Goal: Task Accomplishment & Management: Use online tool/utility

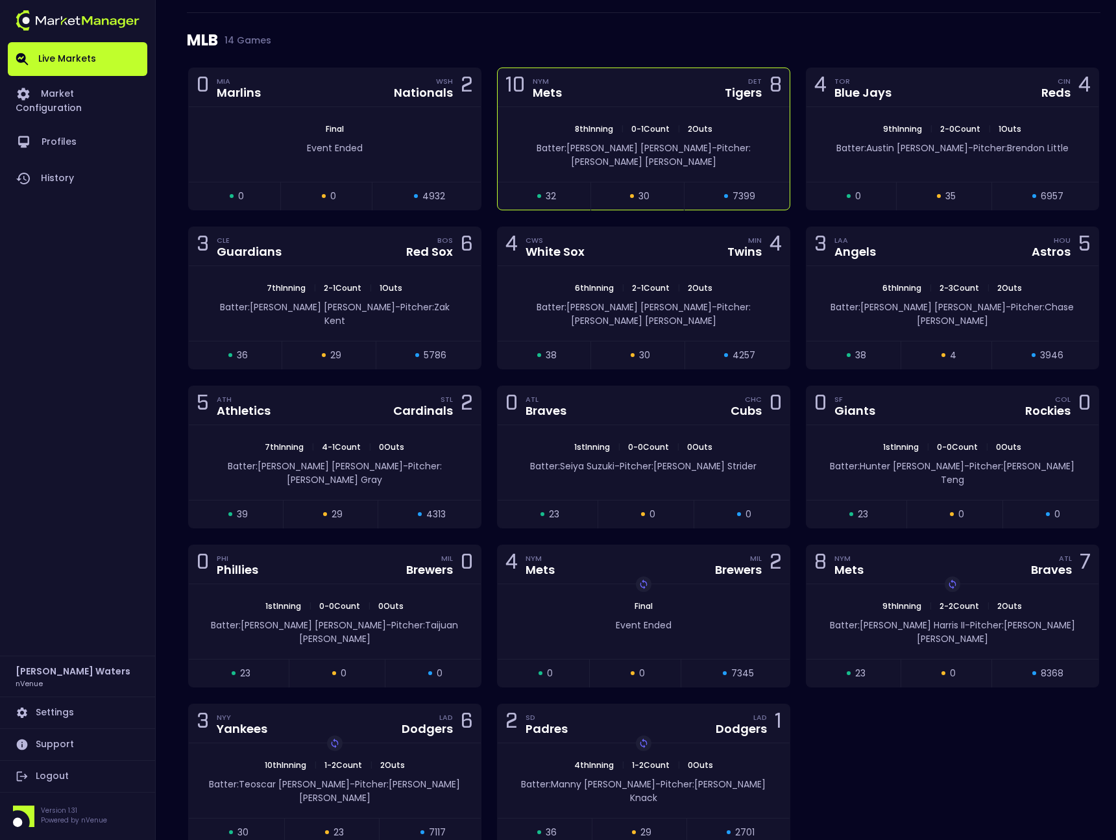
scroll to position [181, 0]
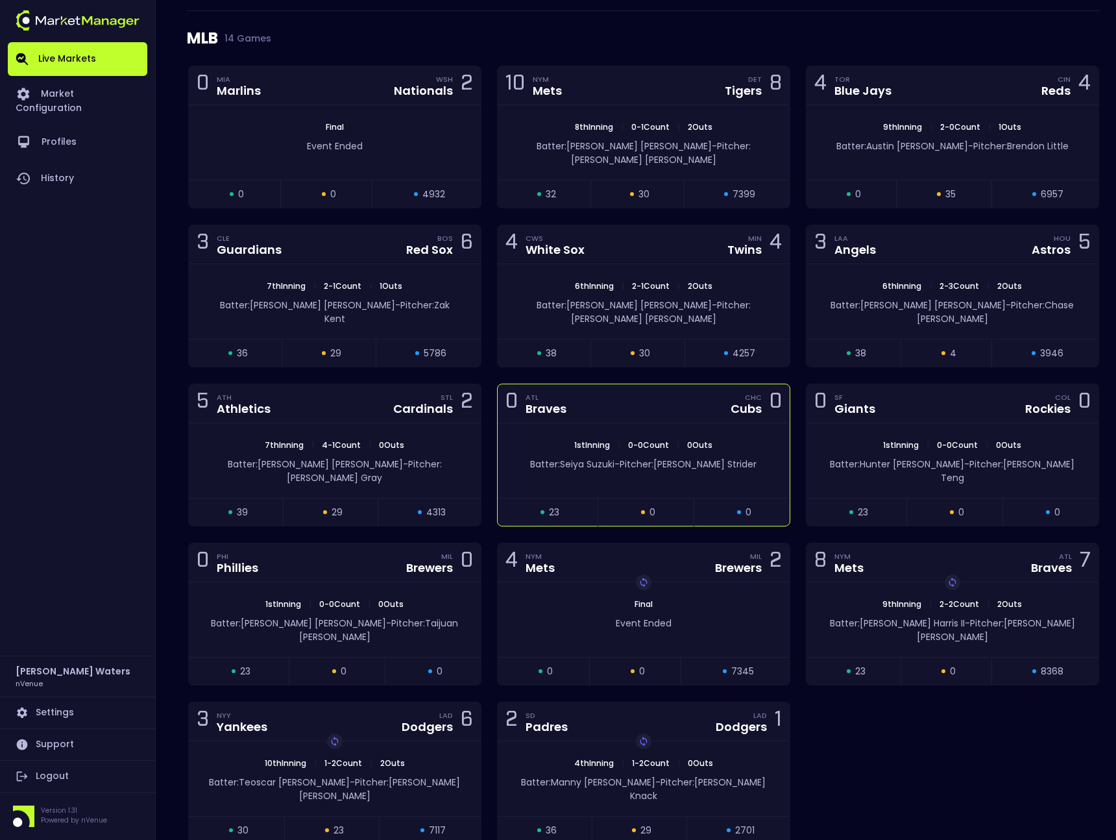
click at [611, 392] on div "0 ATL Braves CHC Cubs 0" at bounding box center [644, 403] width 292 height 39
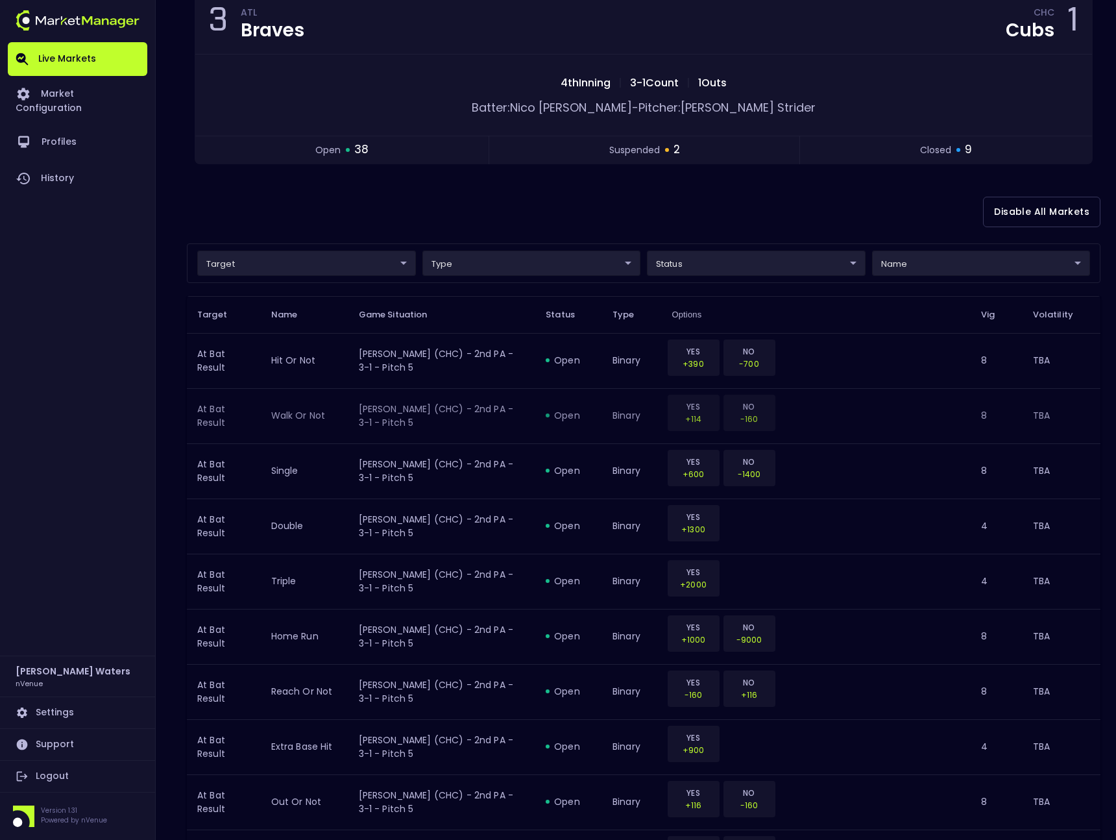
scroll to position [0, 0]
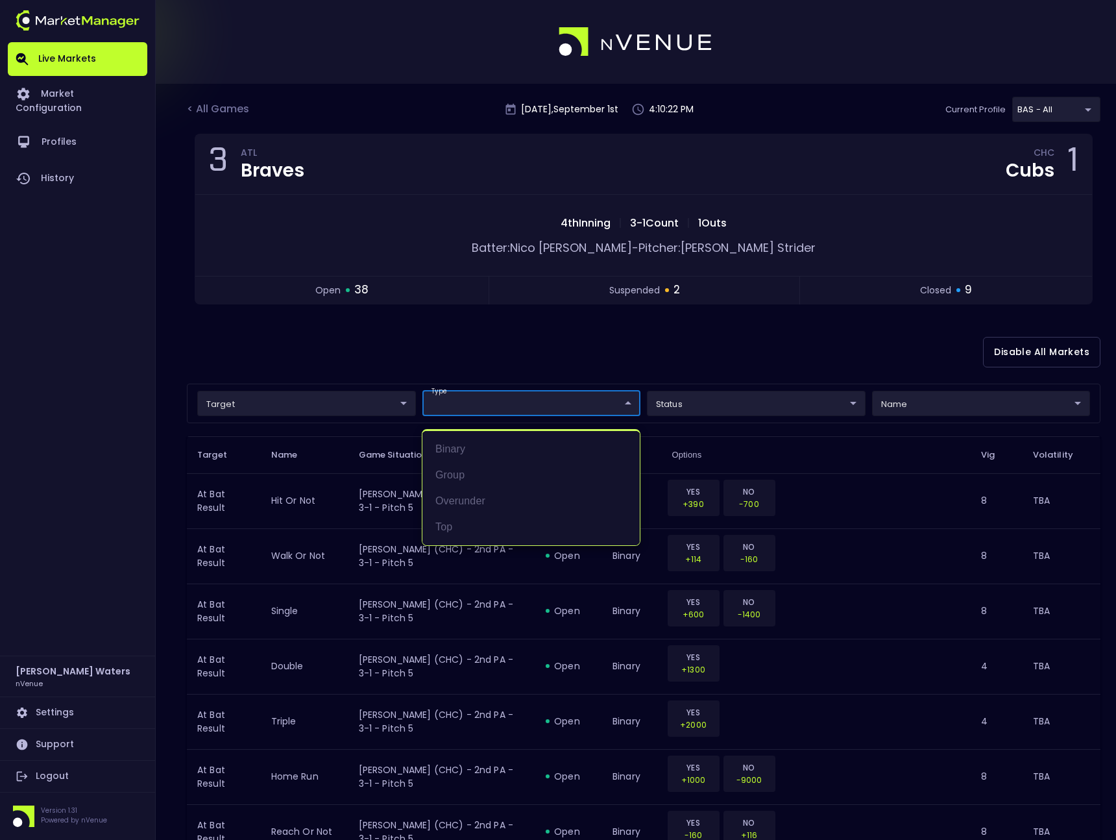
click at [468, 357] on div at bounding box center [558, 420] width 1116 height 840
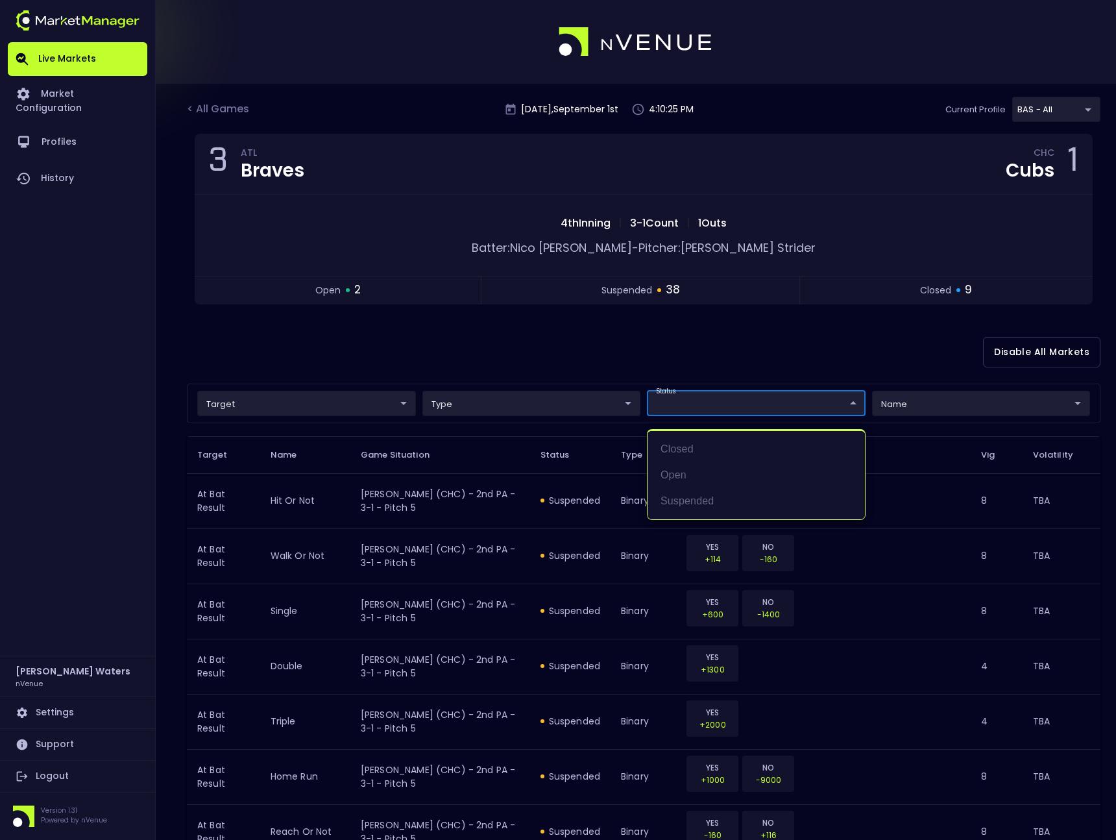
click at [552, 354] on div at bounding box center [558, 420] width 1116 height 840
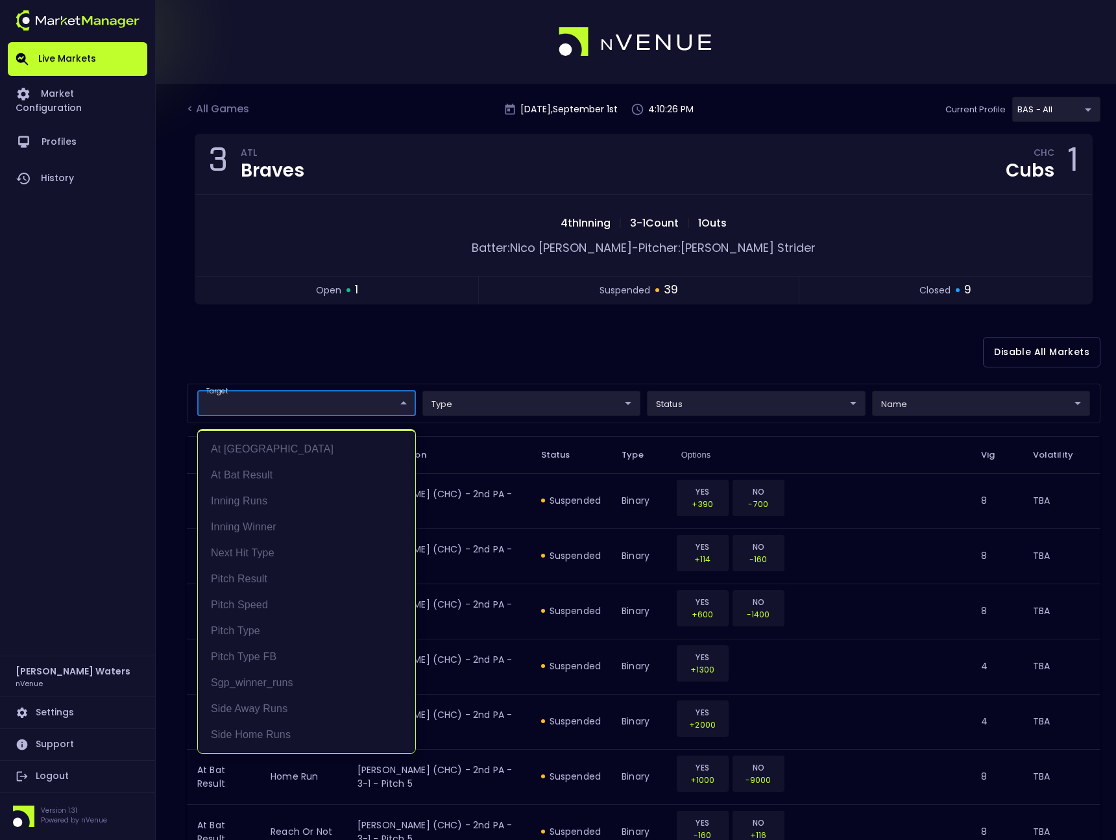
click at [600, 348] on div at bounding box center [558, 420] width 1116 height 840
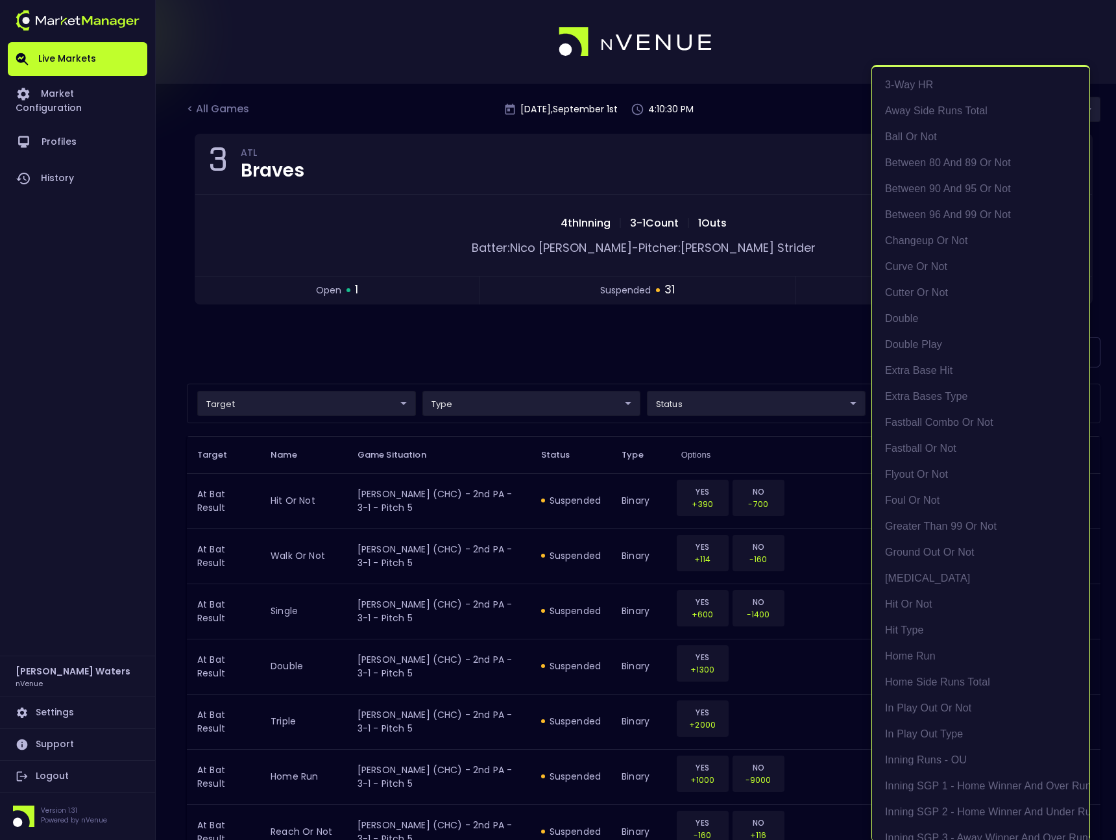
click at [748, 345] on div at bounding box center [558, 420] width 1116 height 840
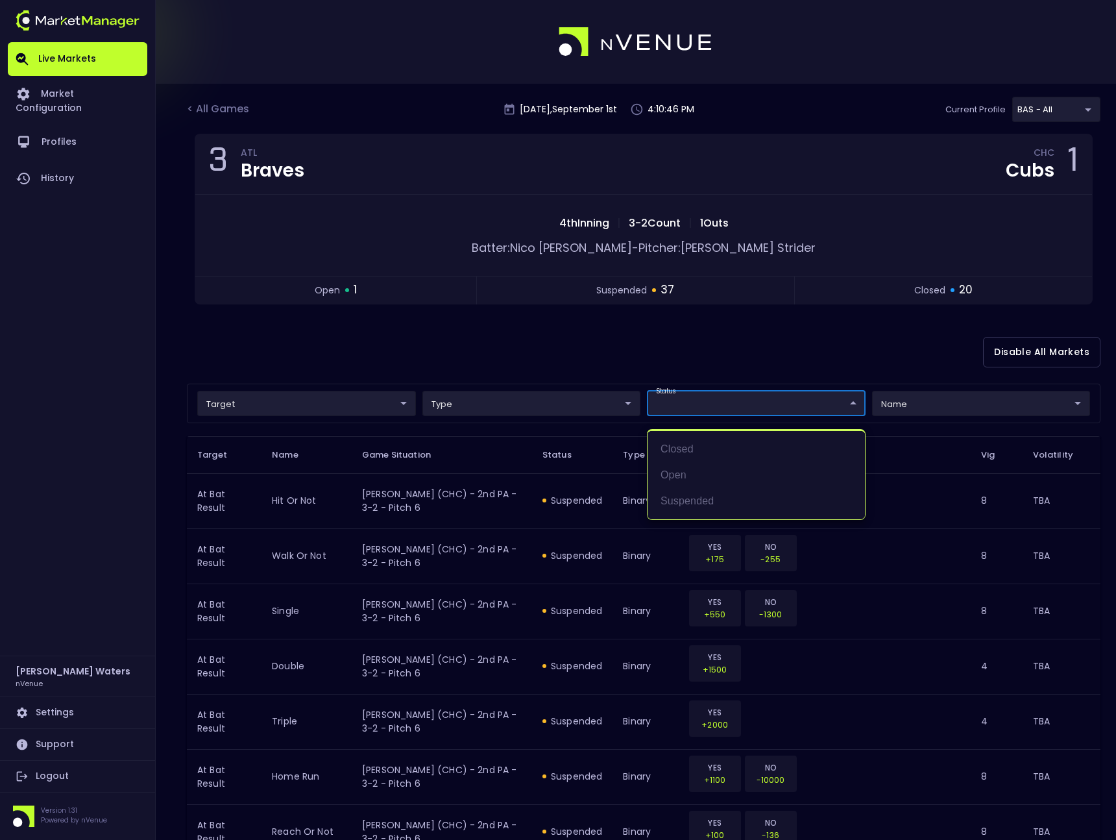
click at [573, 359] on div at bounding box center [558, 420] width 1116 height 840
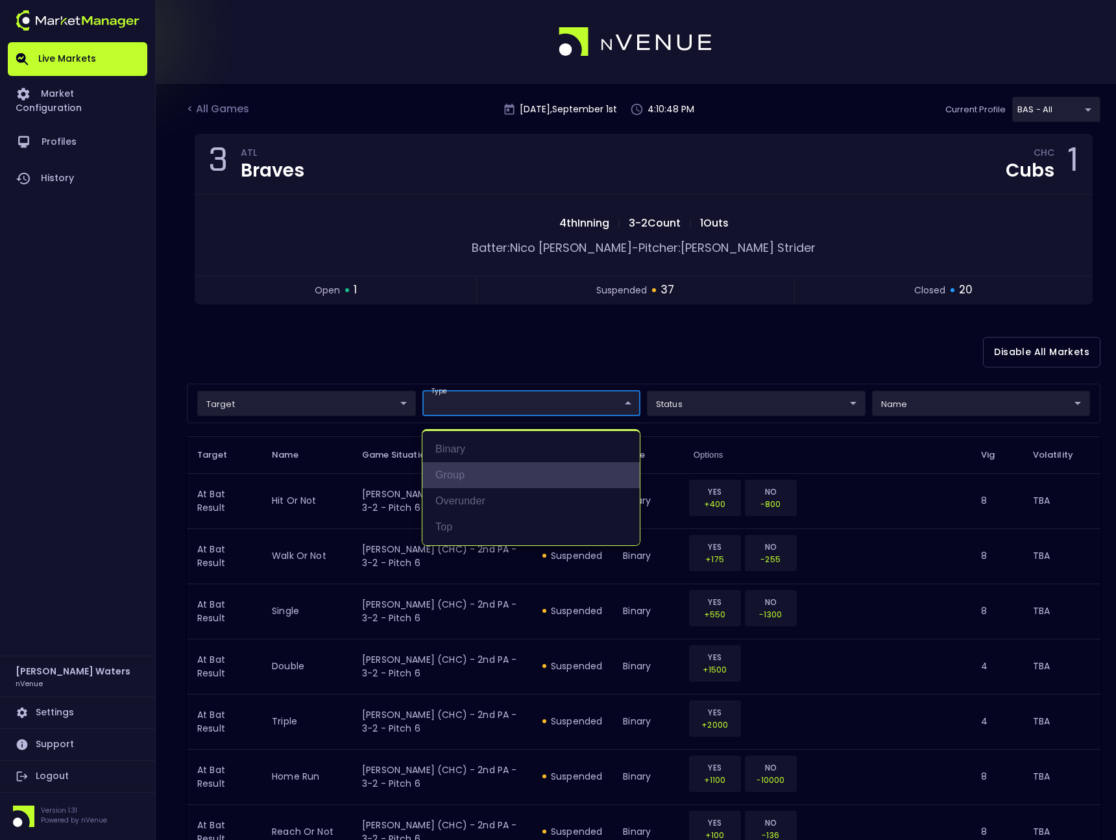
click at [466, 481] on li "group" at bounding box center [530, 475] width 217 height 26
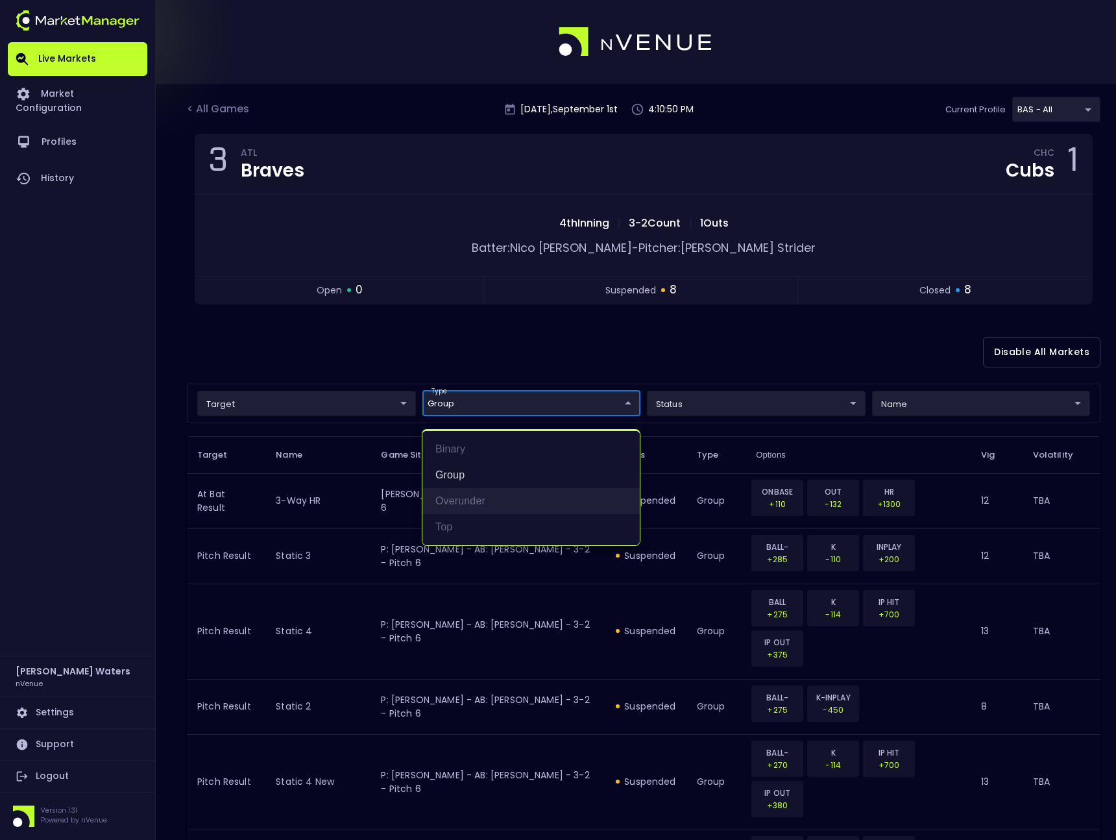
click at [470, 507] on li "overunder" at bounding box center [530, 501] width 217 height 26
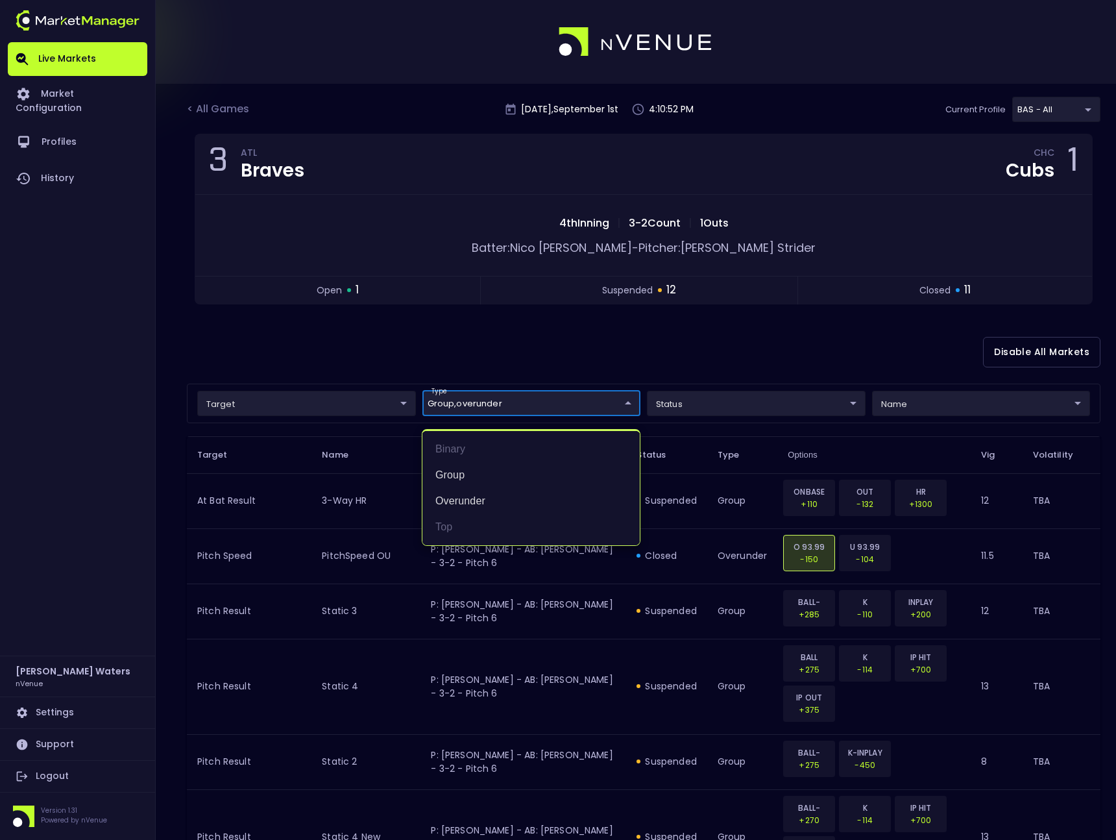
click at [400, 334] on div at bounding box center [558, 420] width 1116 height 840
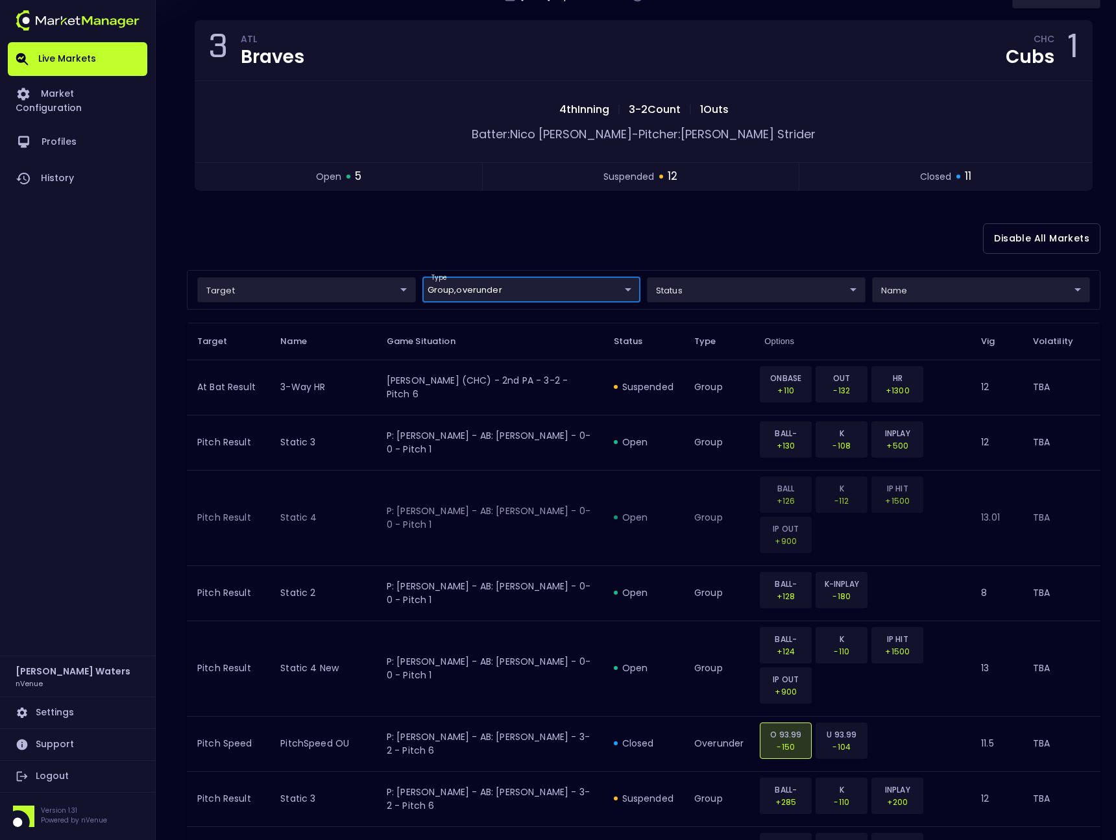
scroll to position [120, 0]
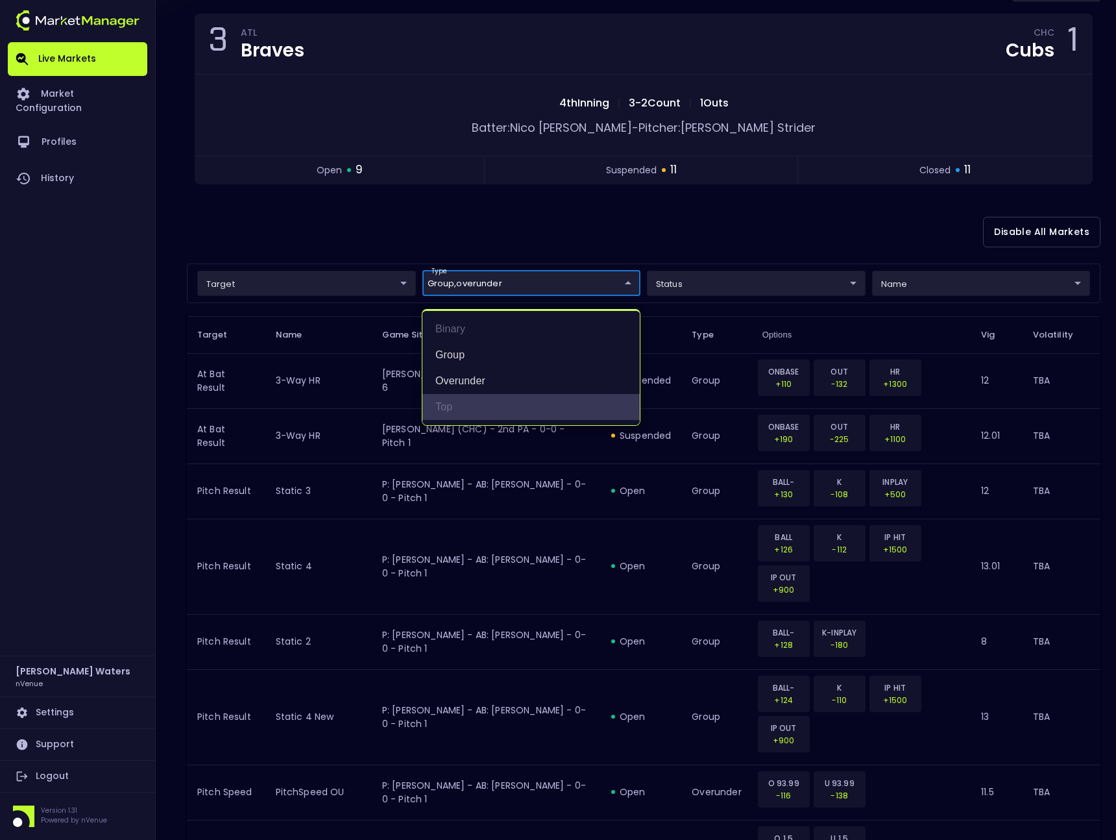
click at [499, 408] on li "top" at bounding box center [530, 407] width 217 height 26
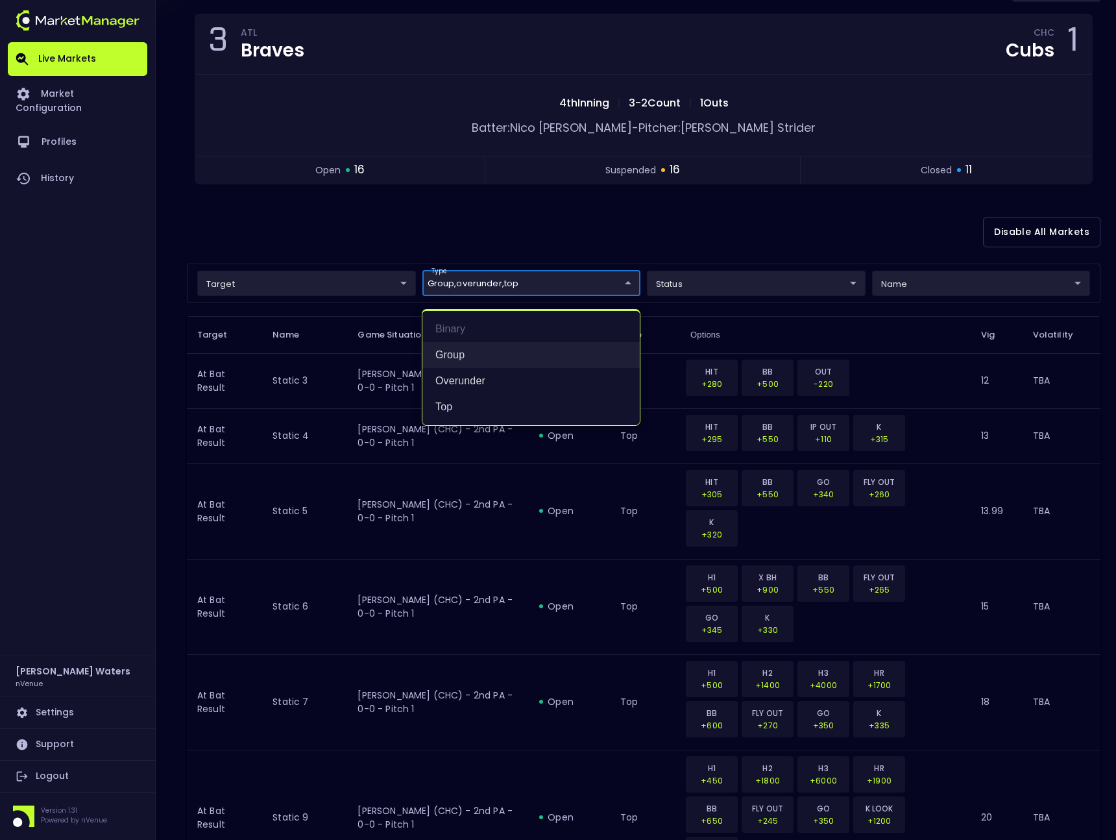
click at [491, 352] on li "group" at bounding box center [530, 355] width 217 height 26
type input "overunder,top"
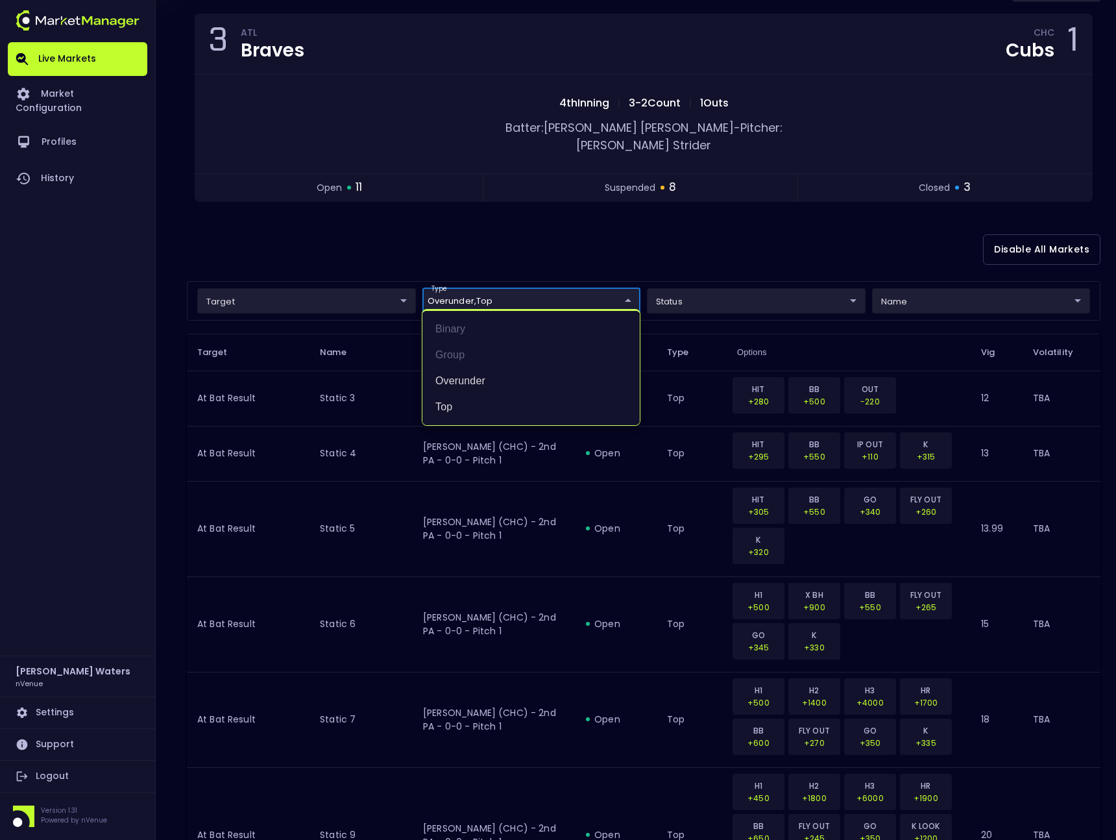
click at [649, 226] on div at bounding box center [558, 420] width 1116 height 840
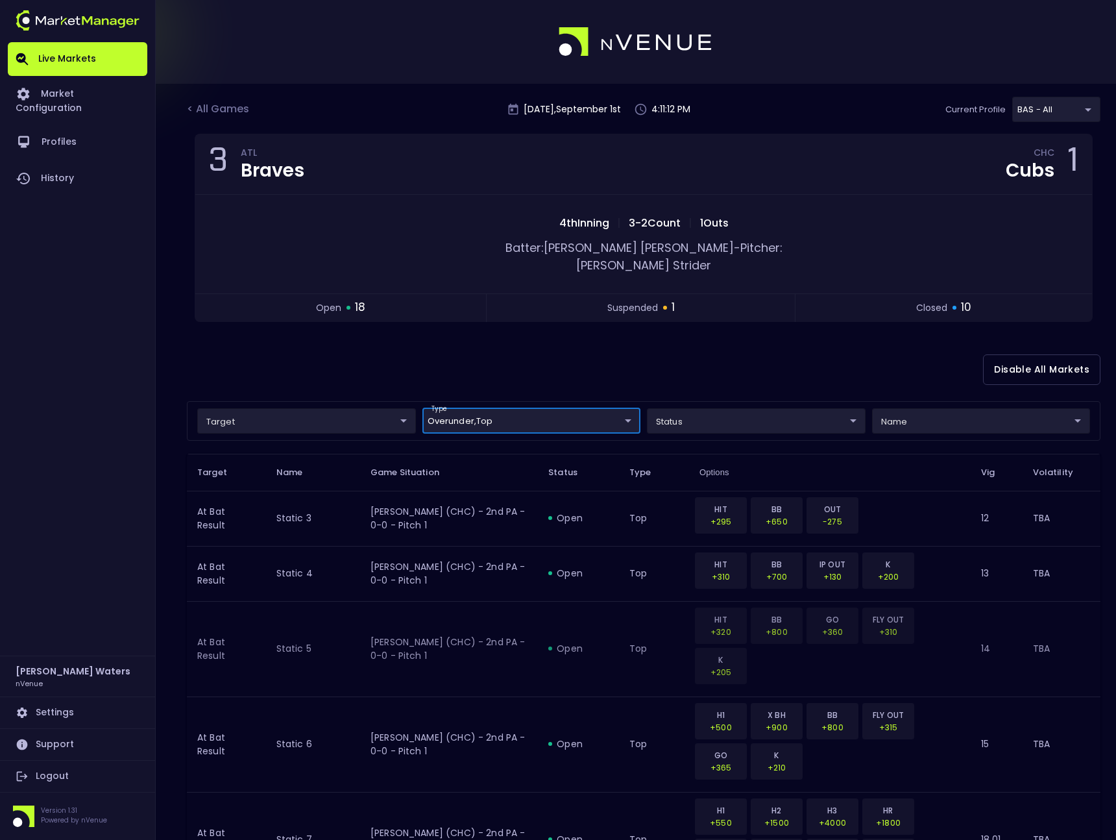
scroll to position [32, 0]
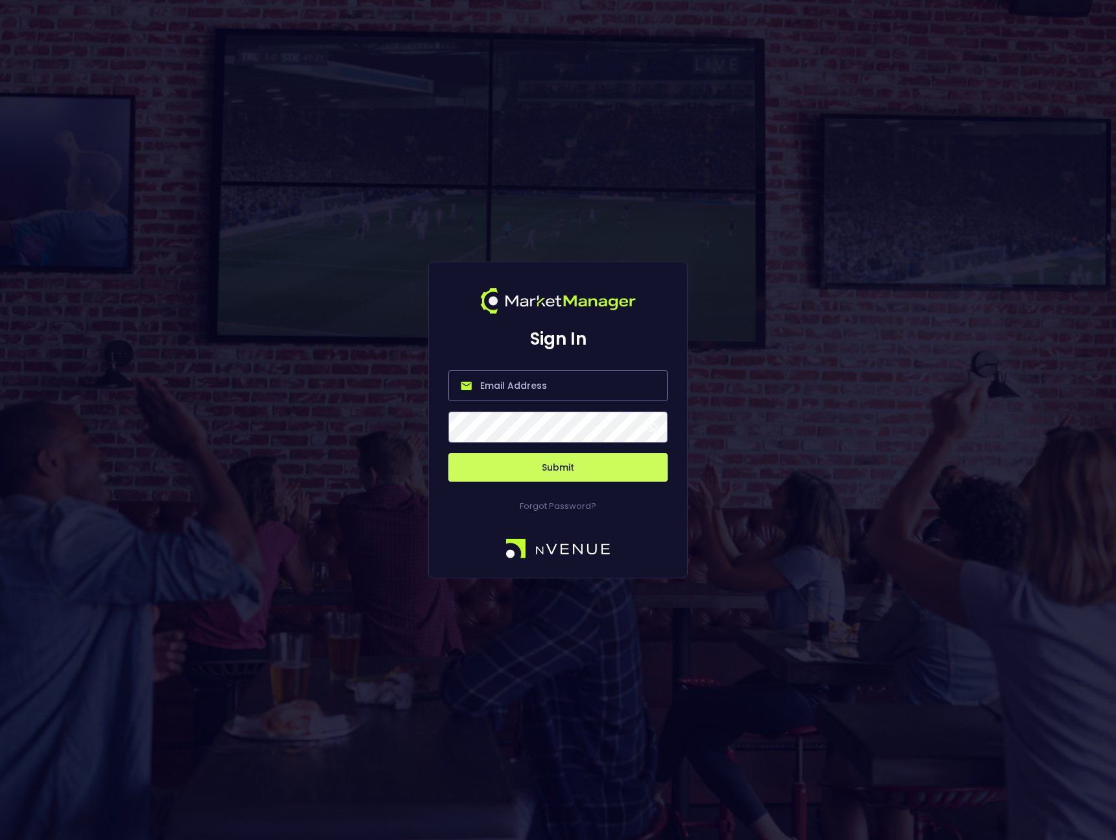
click at [555, 394] on input "email" at bounding box center [557, 385] width 219 height 31
type input "[PERSON_NAME][EMAIL_ADDRESS][DOMAIN_NAME]"
click at [526, 470] on button "Submit" at bounding box center [557, 467] width 219 height 29
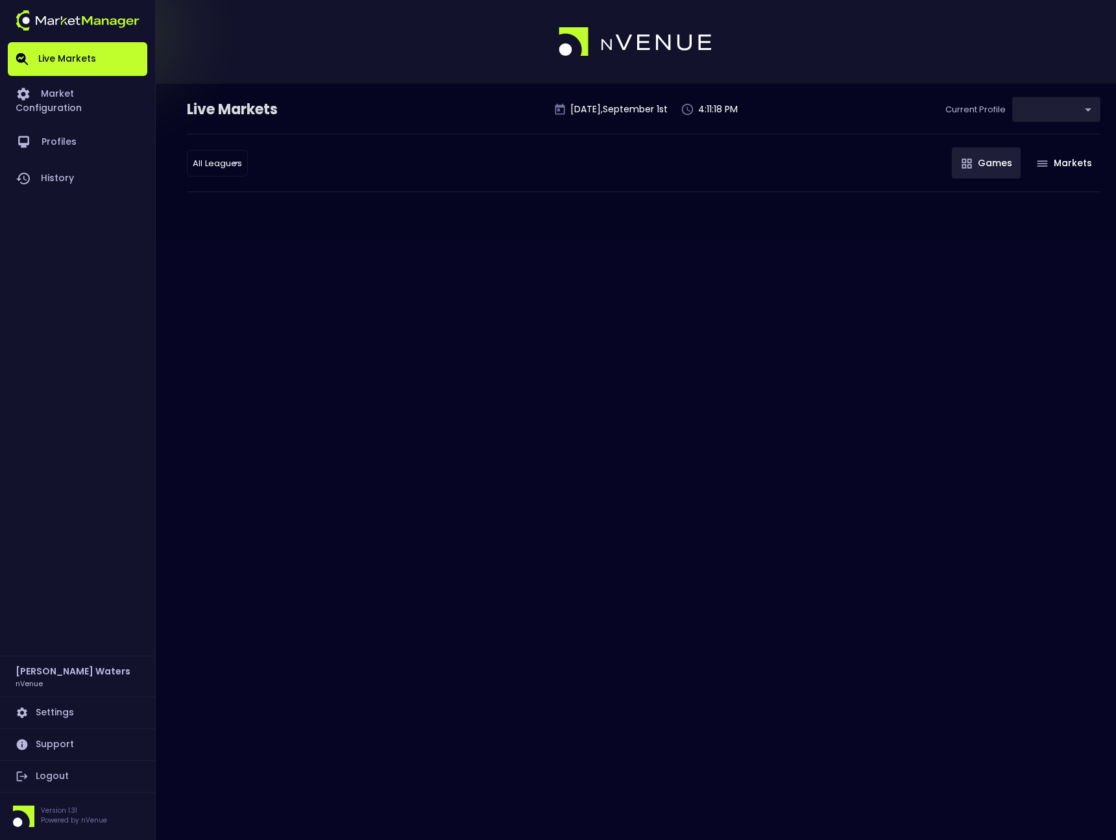
type input "0d810fa5-e353-4d9c-b11d-31f095cae871"
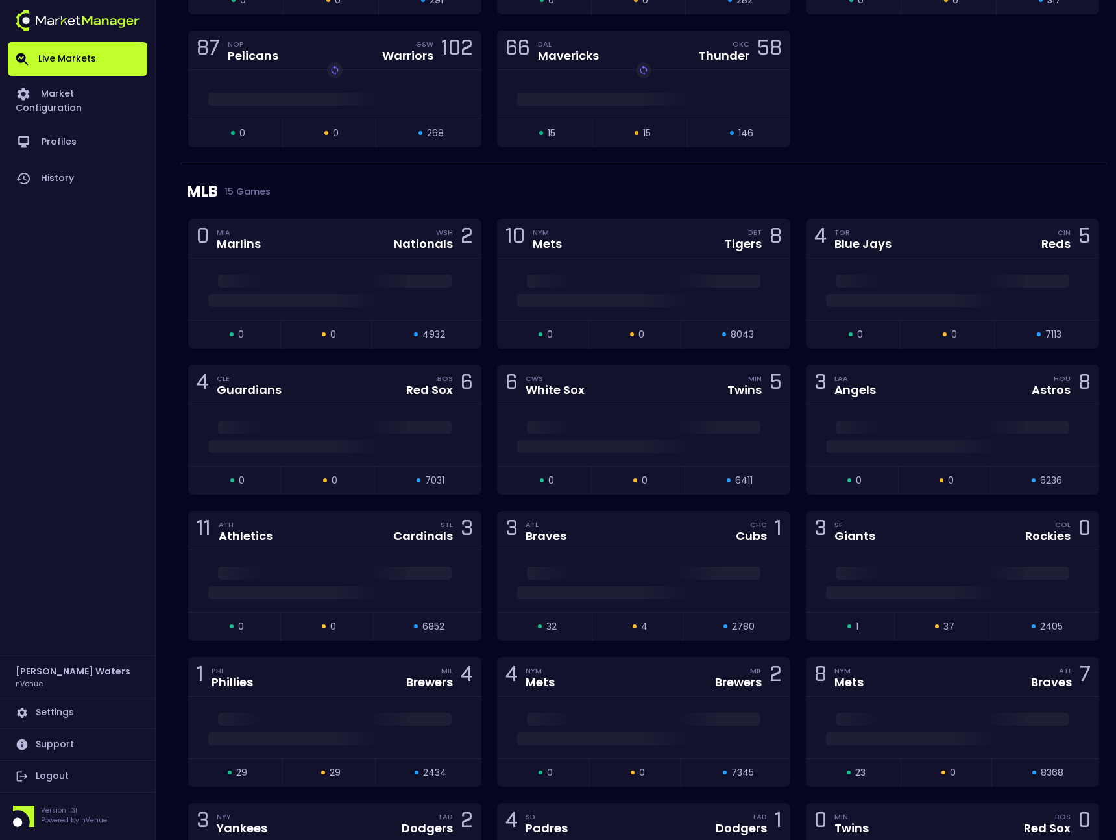
scroll to position [1797, 0]
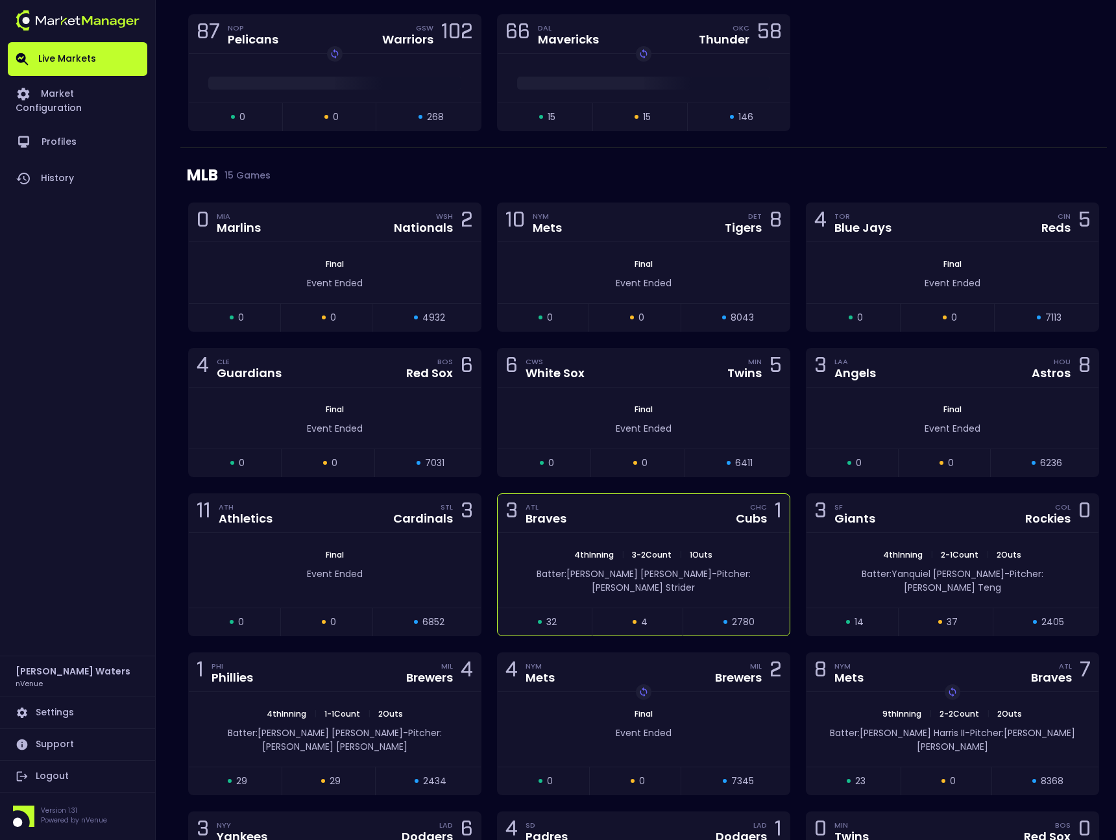
click at [687, 534] on div "4th Inning | 3 - 2 Count | 1 Outs Batter: [PERSON_NAME]: [PERSON_NAME]" at bounding box center [644, 570] width 292 height 75
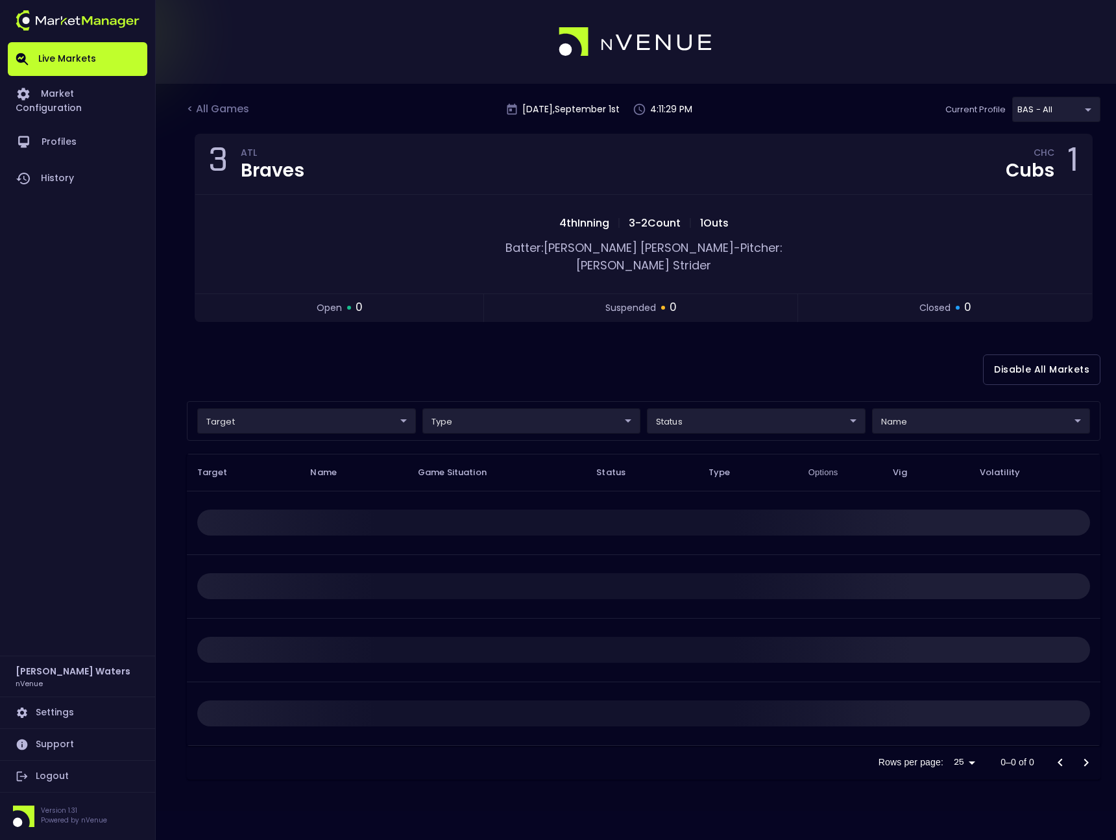
scroll to position [0, 0]
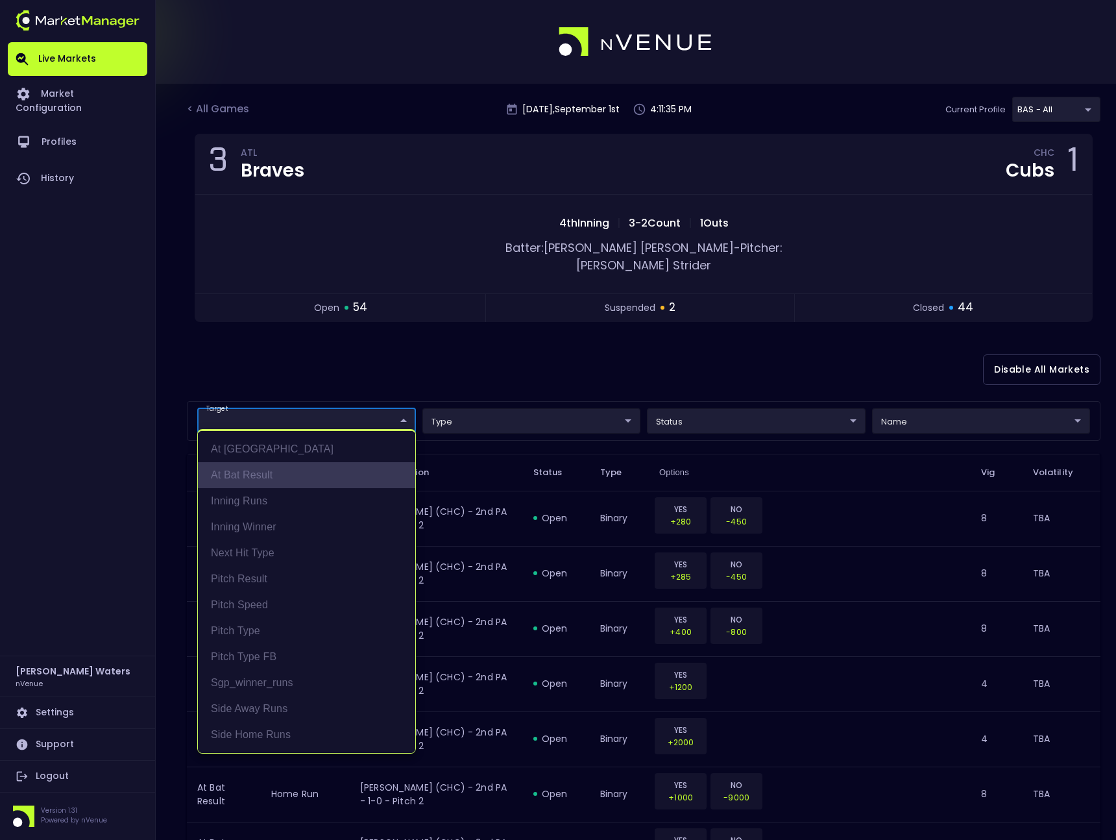
click at [352, 474] on li "At Bat Result" at bounding box center [306, 475] width 217 height 26
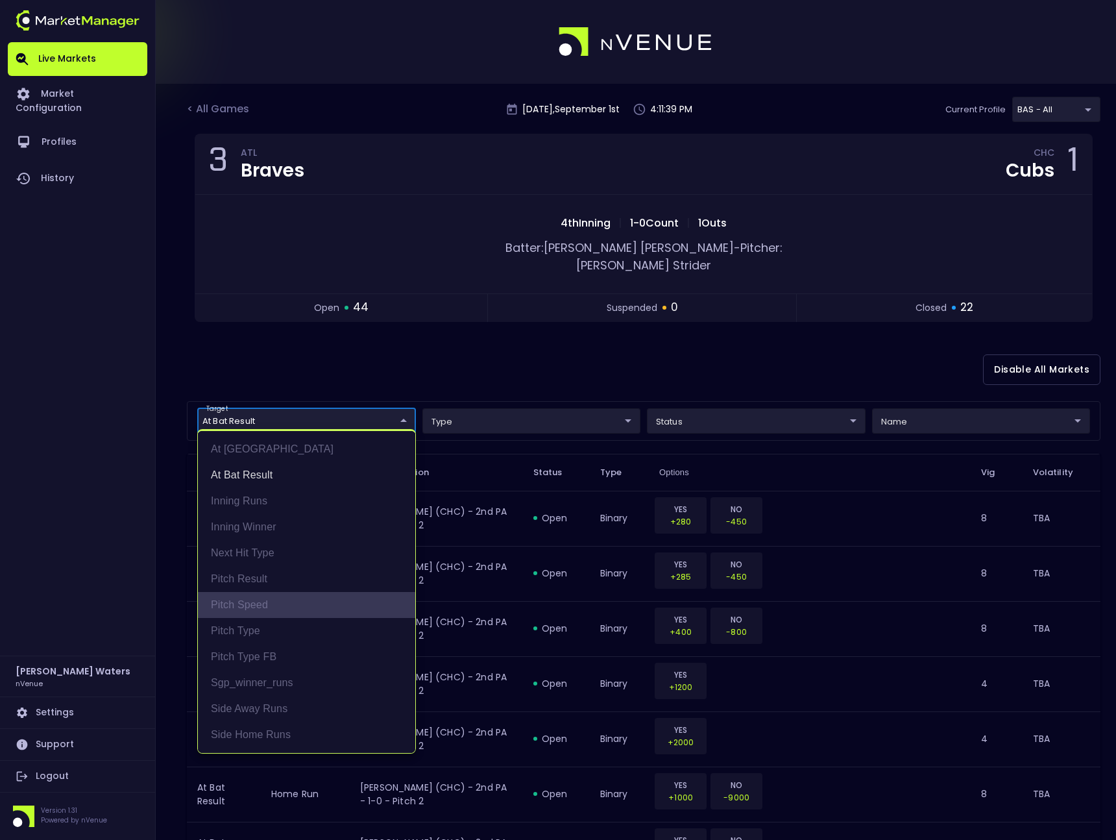
click at [306, 609] on li "Pitch Speed" at bounding box center [306, 605] width 217 height 26
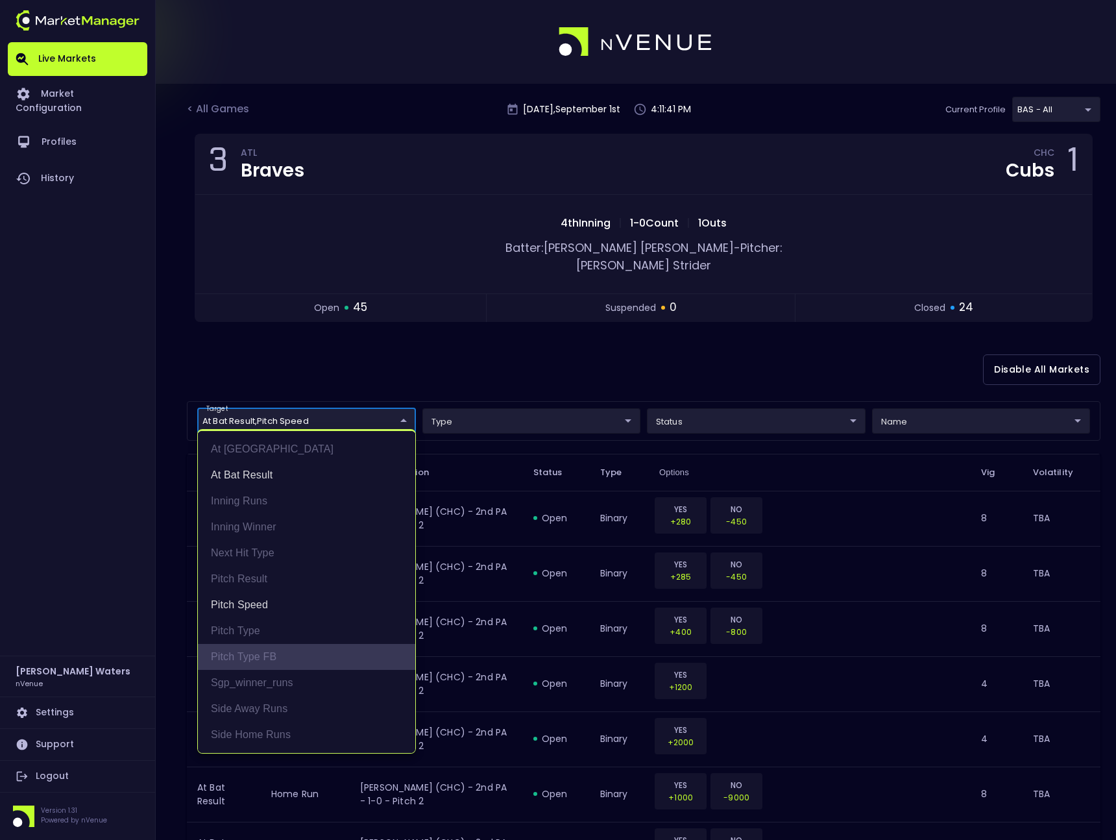
click at [305, 654] on li "Pitch Type FB" at bounding box center [306, 657] width 217 height 26
type input "At Bat Result,Pitch Speed,Pitch Type FB"
click at [402, 345] on div at bounding box center [558, 420] width 1116 height 840
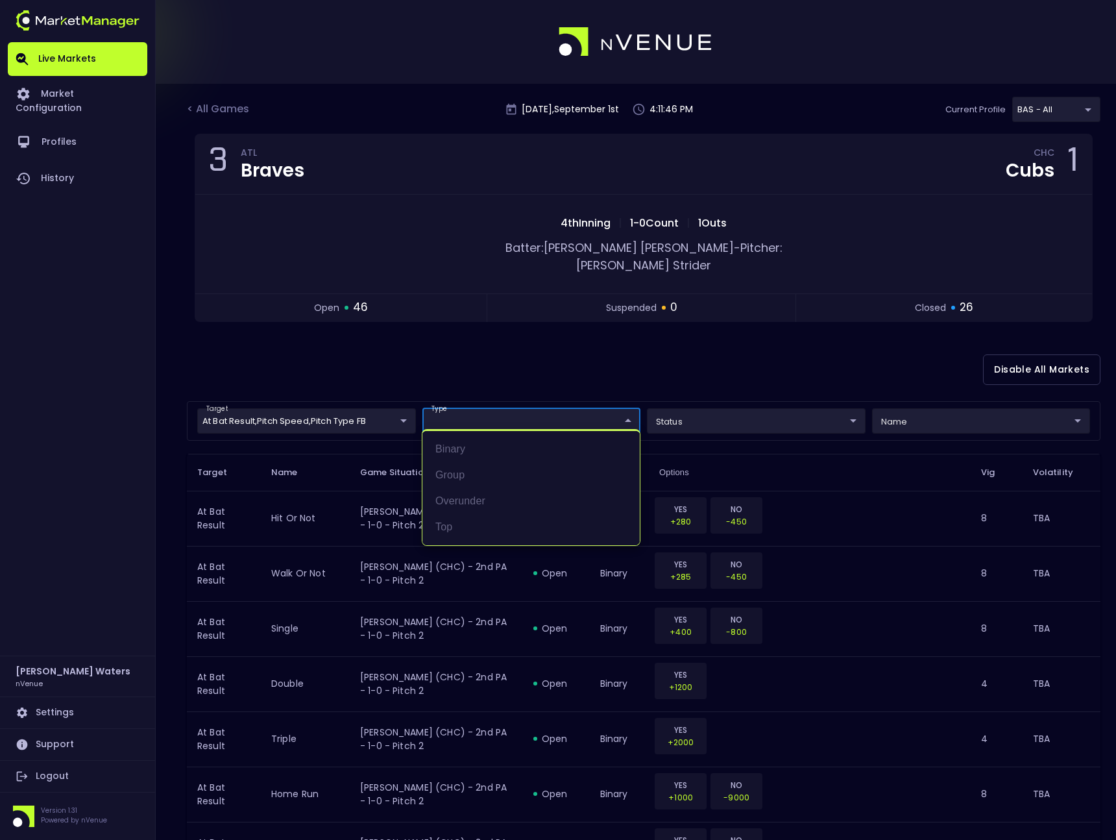
click at [543, 507] on li "overunder" at bounding box center [530, 501] width 217 height 26
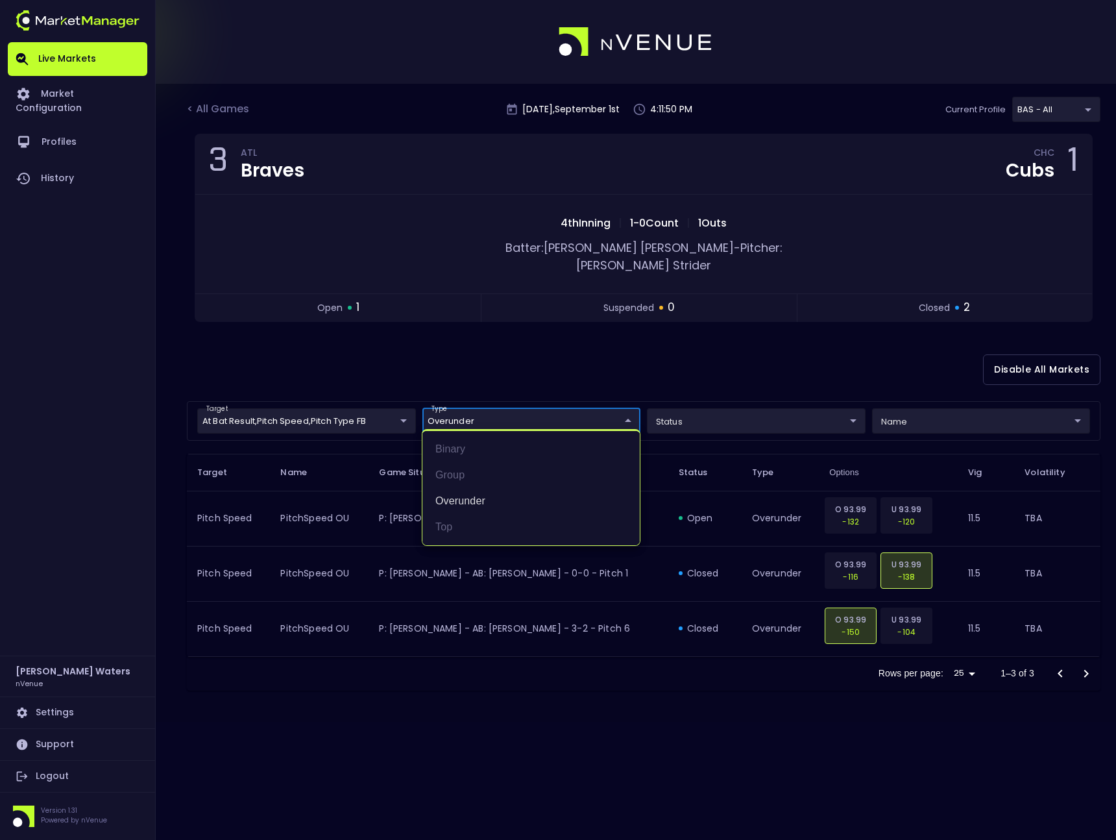
click at [530, 405] on div at bounding box center [558, 420] width 1116 height 840
click at [505, 396] on body "Live Markets Market Configuration Profiles History [PERSON_NAME] nVenue Setting…" at bounding box center [558, 420] width 1116 height 840
click at [509, 476] on li "group" at bounding box center [530, 475] width 217 height 26
type input "overunder,group"
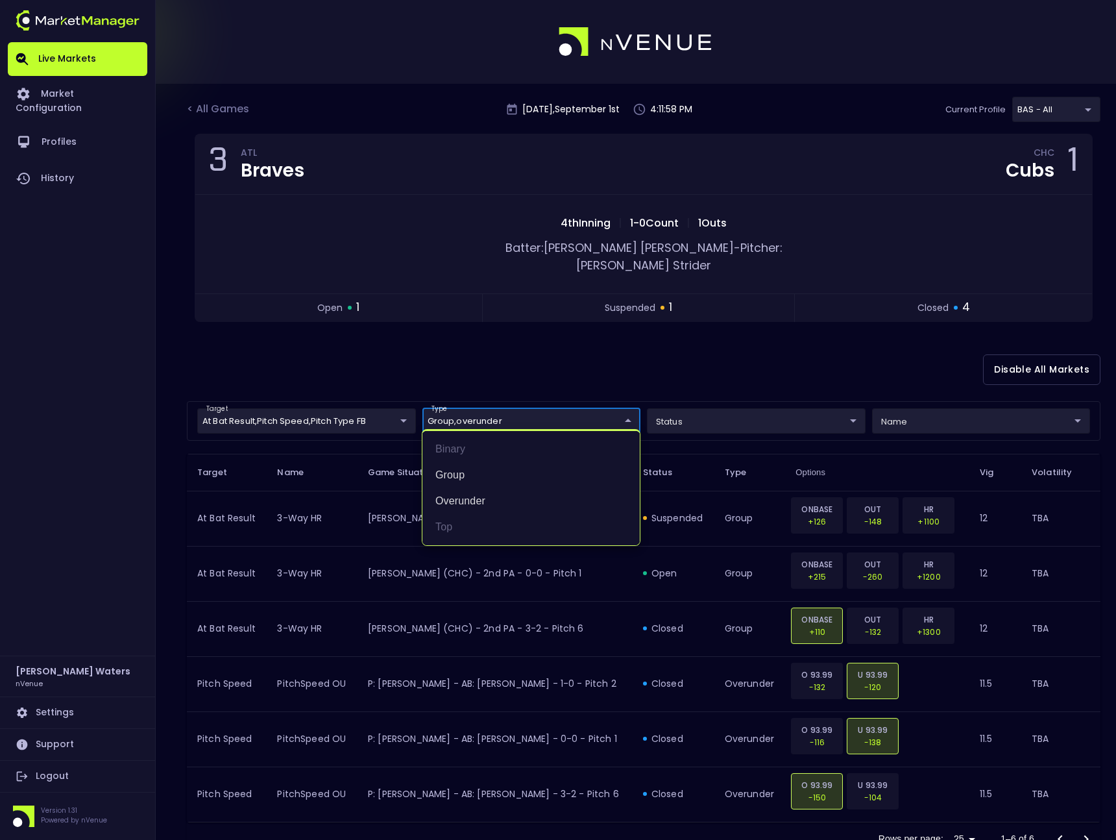
click at [660, 335] on div at bounding box center [558, 420] width 1116 height 840
